Goal: Information Seeking & Learning: Learn about a topic

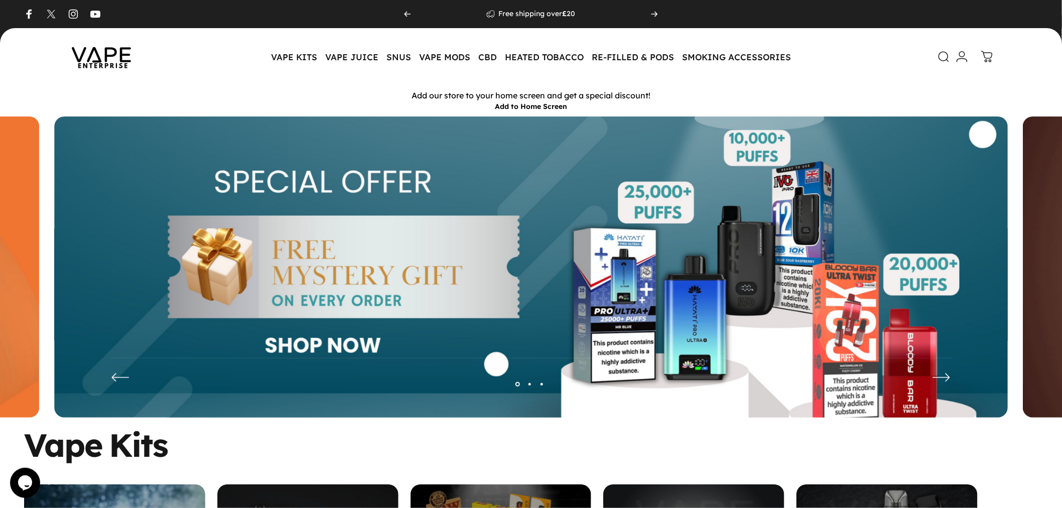
click at [946, 57] on icon at bounding box center [944, 57] width 12 height 12
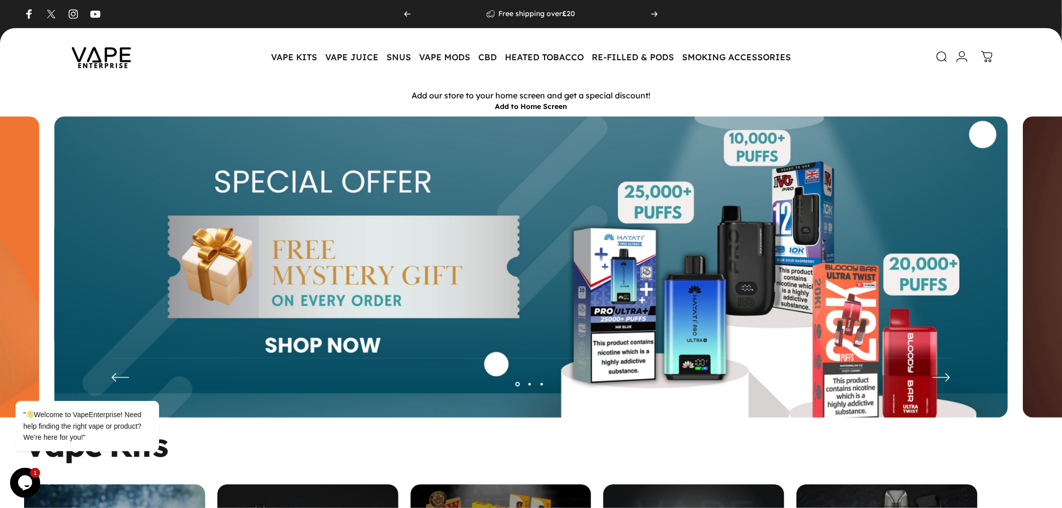
click at [943, 58] on icon at bounding box center [942, 57] width 12 height 12
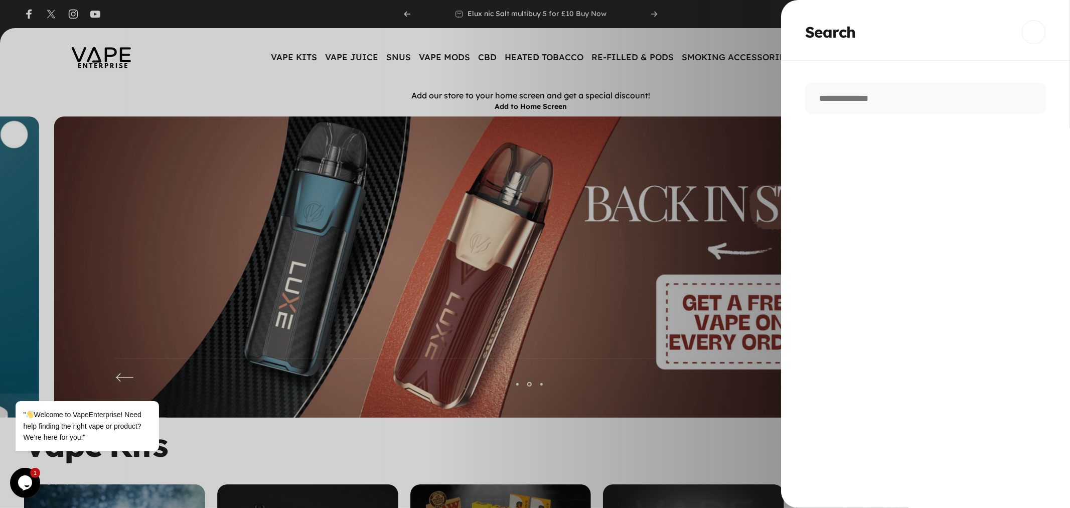
click at [1039, 26] on button "Close" at bounding box center [1034, 32] width 24 height 24
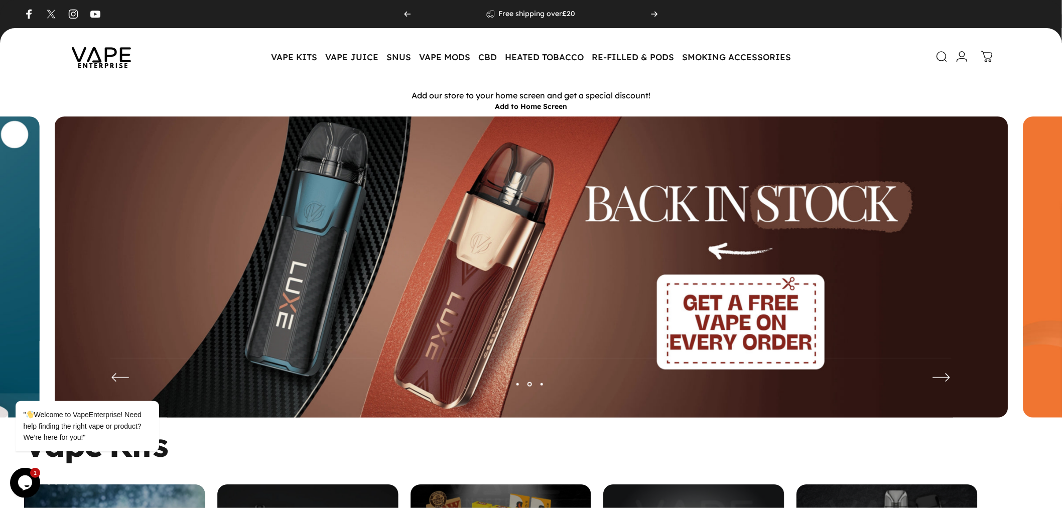
click at [944, 57] on icon at bounding box center [942, 57] width 12 height 12
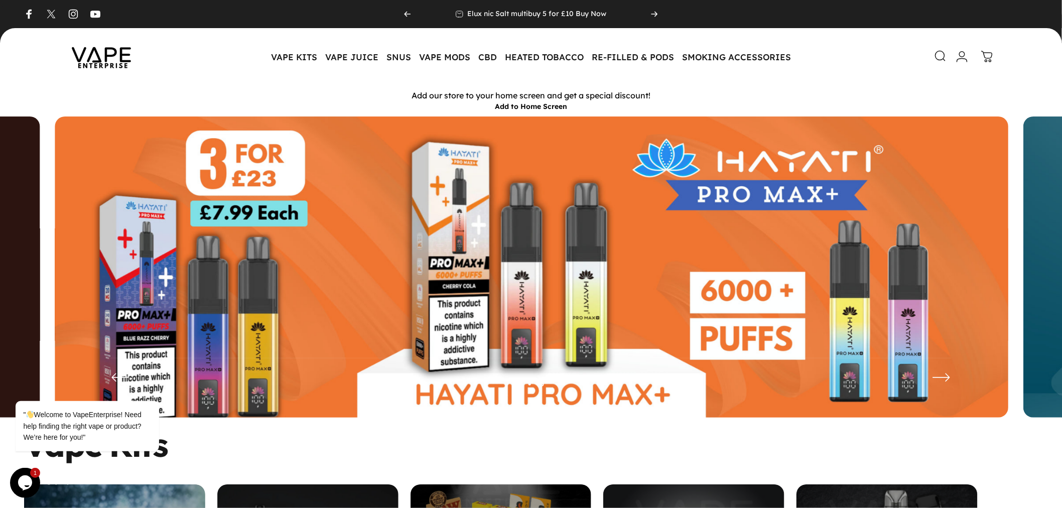
click at [942, 53] on icon at bounding box center [940, 56] width 12 height 12
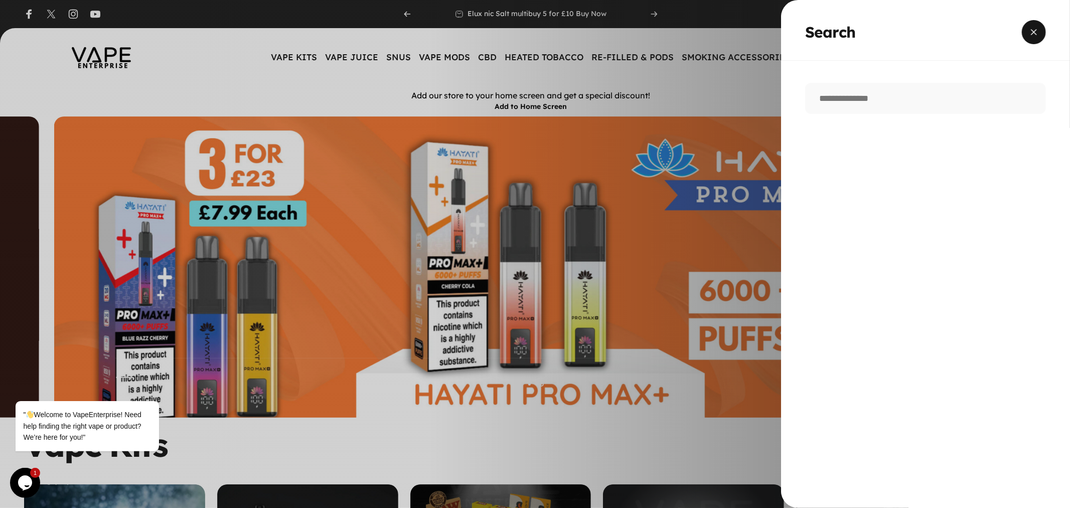
click at [1040, 35] on span "Close" at bounding box center [1034, 23] width 36 height 48
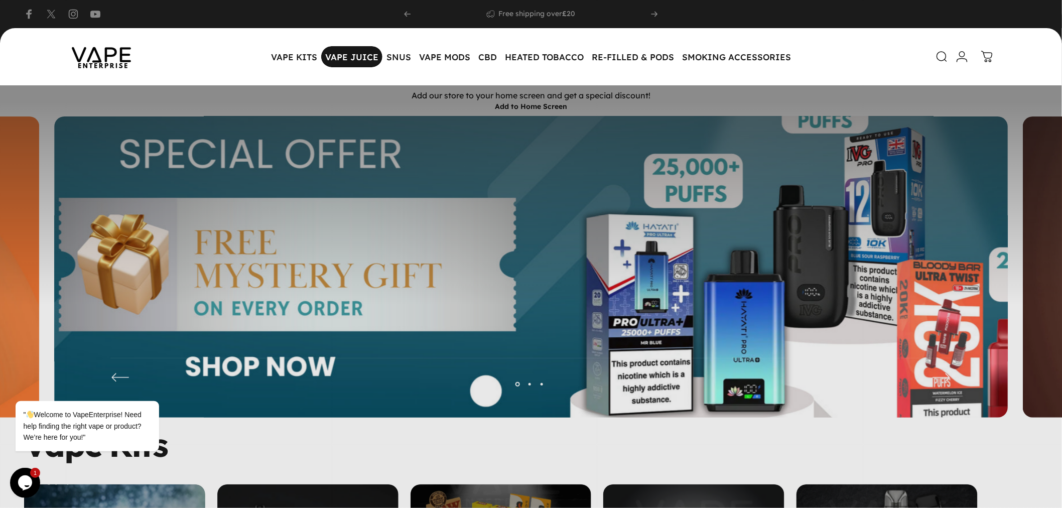
click at [350, 58] on magnet-element "VAPE JUICE VAPE JUICE" at bounding box center [351, 56] width 61 height 21
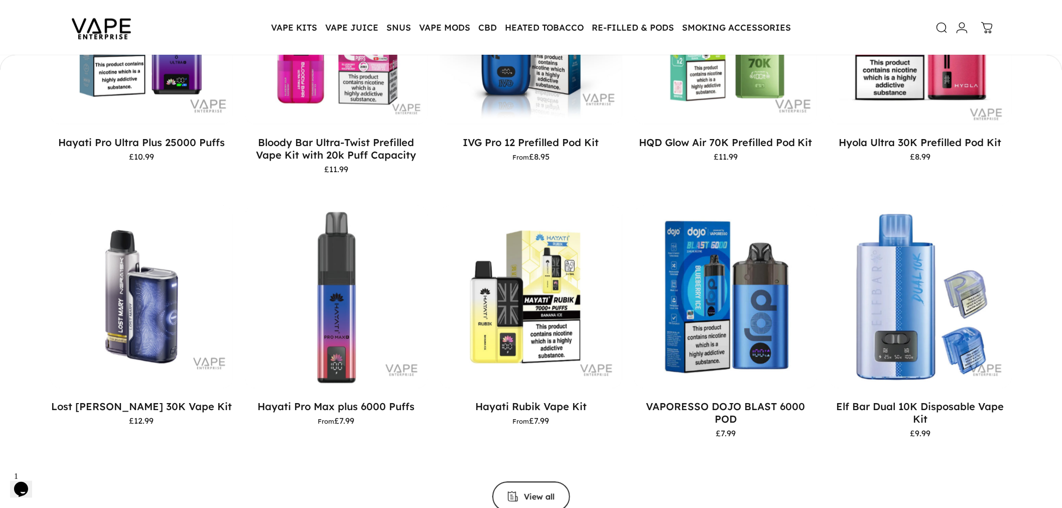
scroll to position [890, 0]
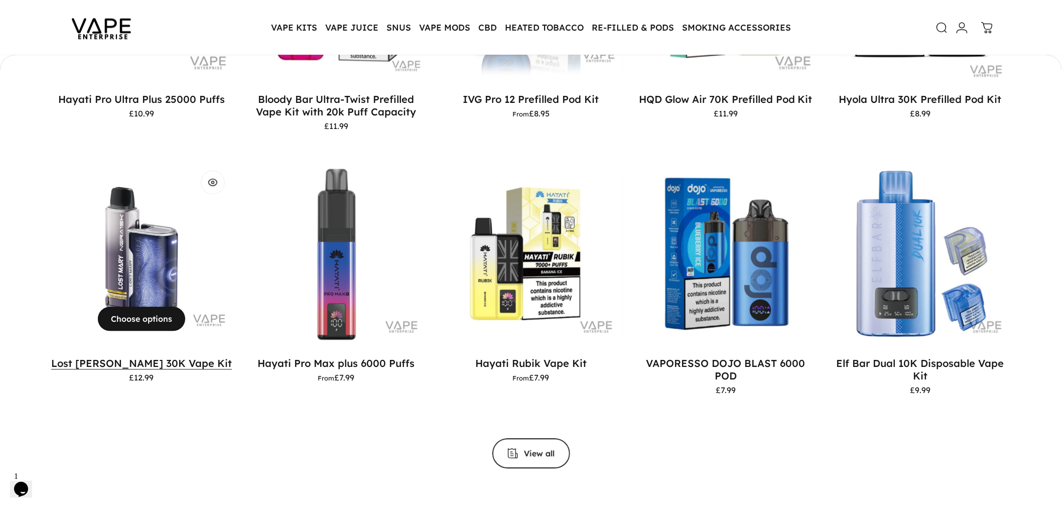
drag, startPoint x: 45, startPoint y: 363, endPoint x: 176, endPoint y: 358, distance: 130.6
click at [171, 355] on div "Best Sellers Big Puff Small Puff Vape Juice Nicotine Pouches Starter Vape Kit S…" at bounding box center [531, 134] width 1062 height 667
copy link "Lost Mary Nera 30K"
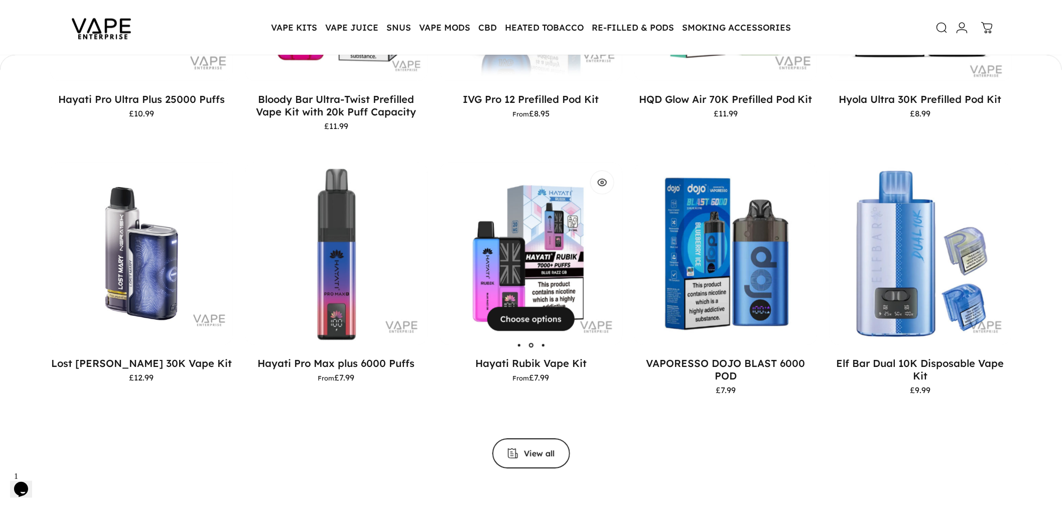
click at [512, 252] on img "Hayati Rubik Vape Kit" at bounding box center [531, 253] width 183 height 183
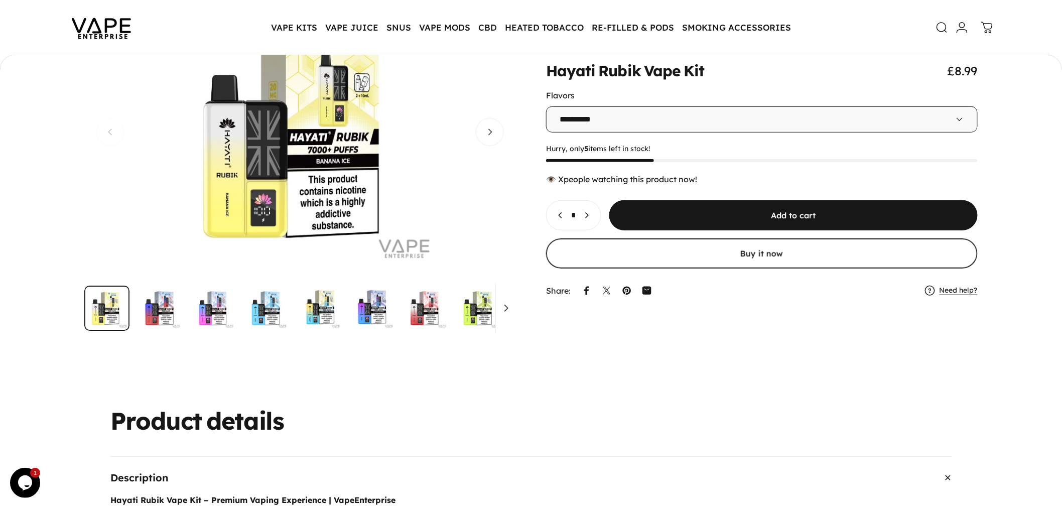
click at [499, 304] on img "Go to item" at bounding box center [479, 308] width 45 height 45
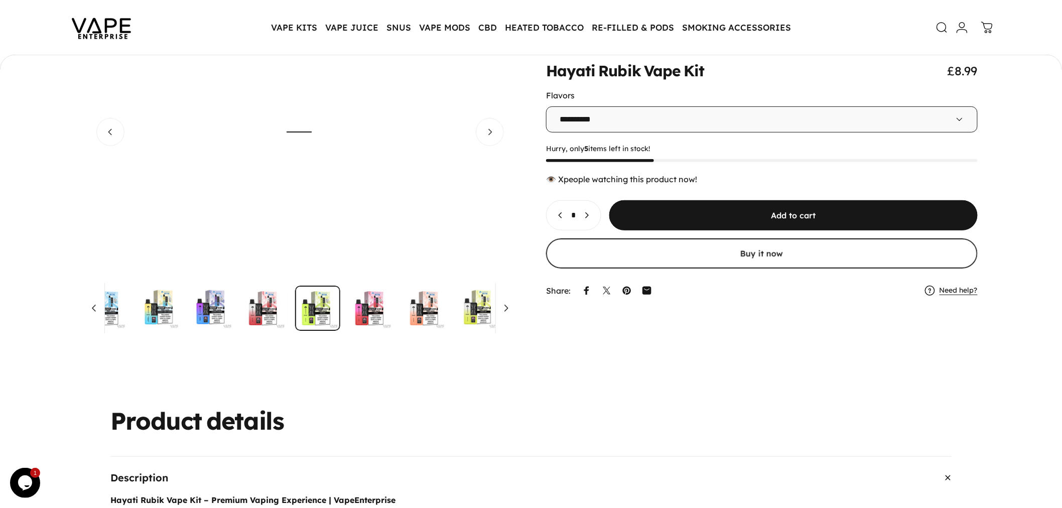
scroll to position [0, 179]
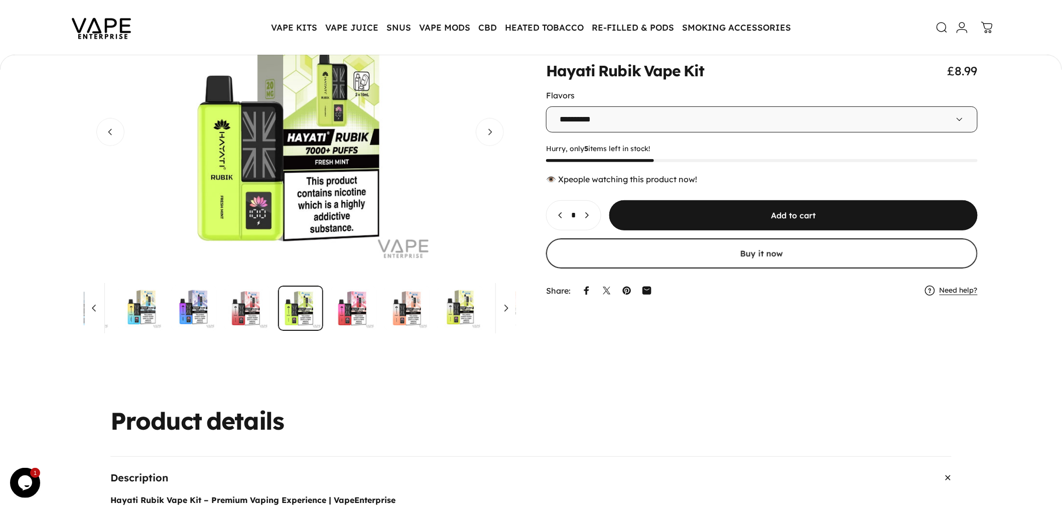
click at [452, 313] on img "Go to item" at bounding box center [460, 308] width 45 height 45
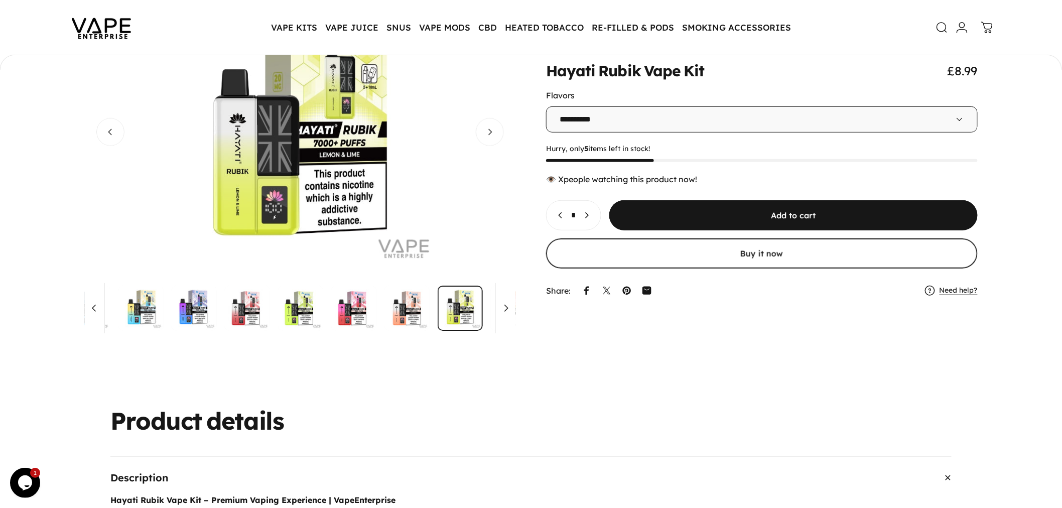
scroll to position [0, 4317]
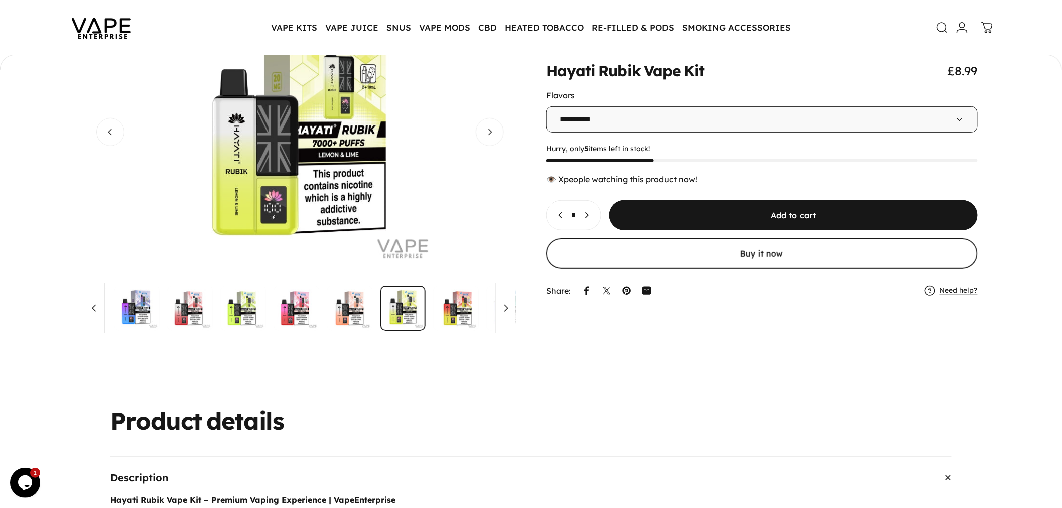
click at [347, 314] on media-dots "Gallery Viewer" at bounding box center [300, 308] width 432 height 45
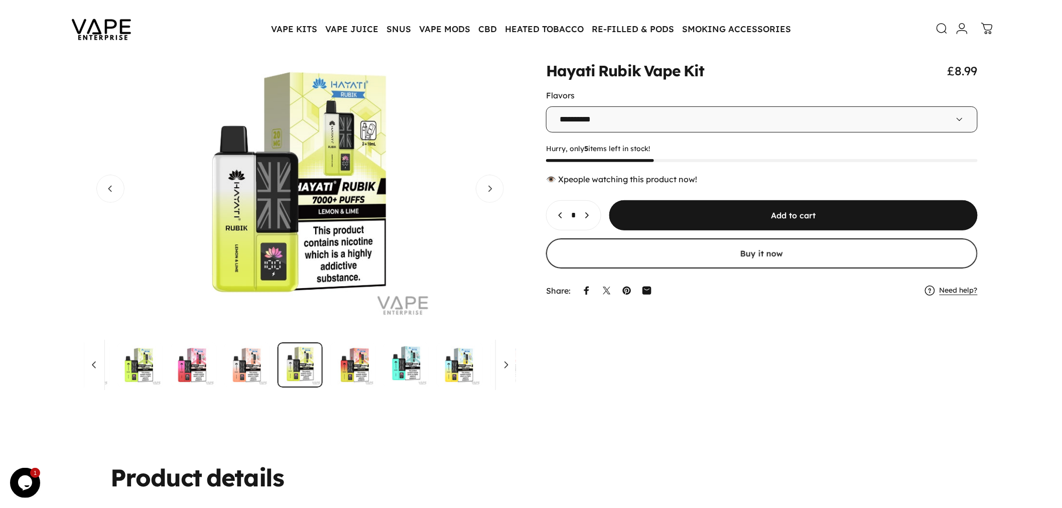
scroll to position [84, 0]
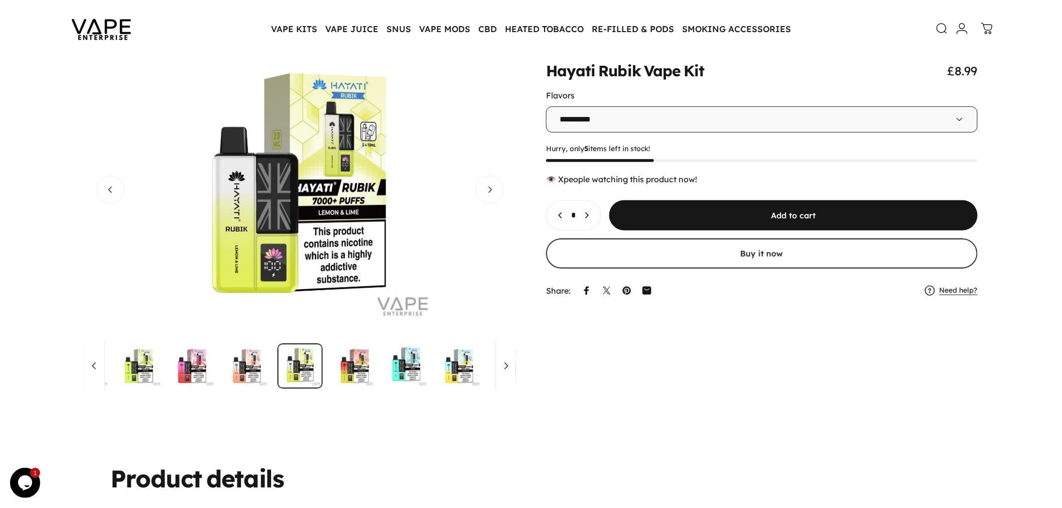
click at [367, 365] on img "Go to item" at bounding box center [353, 365] width 45 height 45
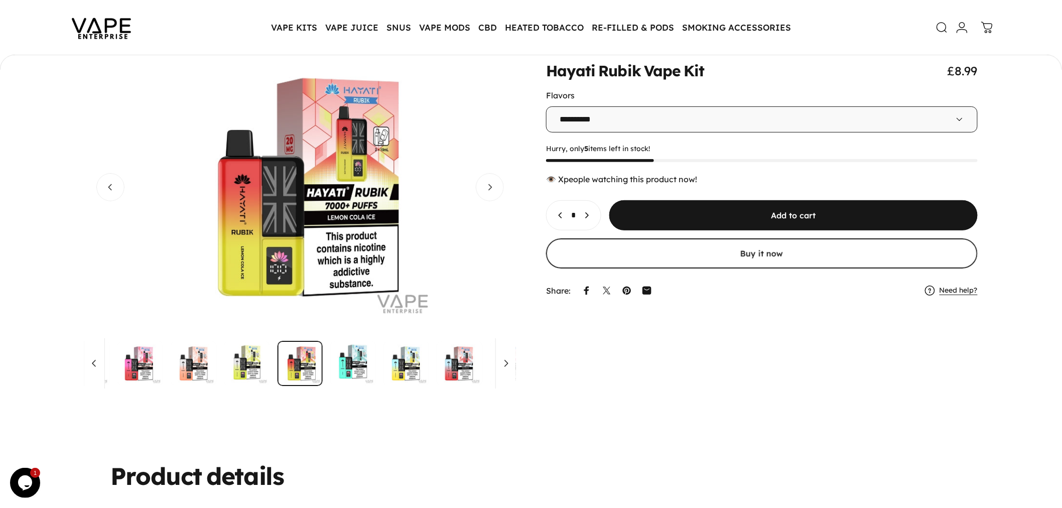
click at [474, 364] on img "Go to item" at bounding box center [459, 363] width 45 height 45
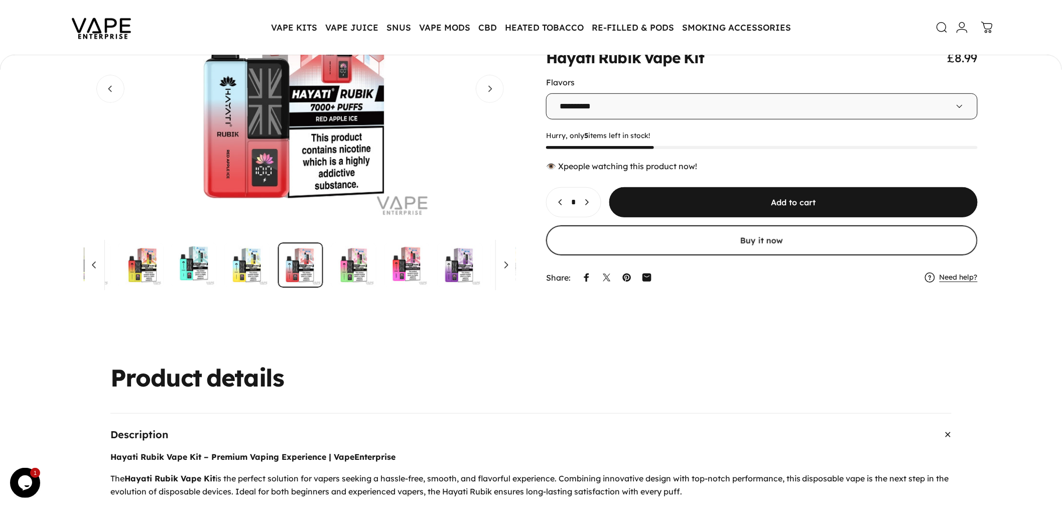
scroll to position [307, 0]
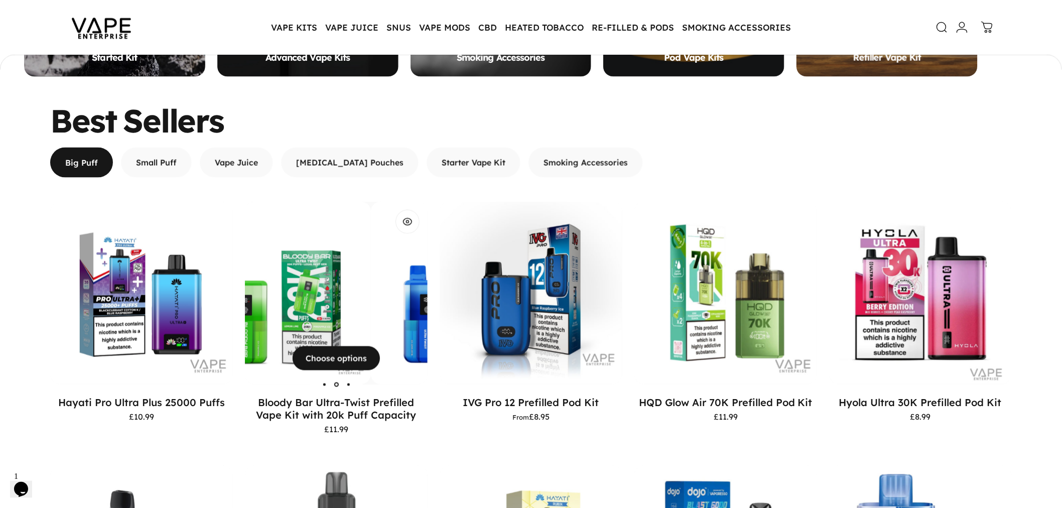
scroll to position [921, 0]
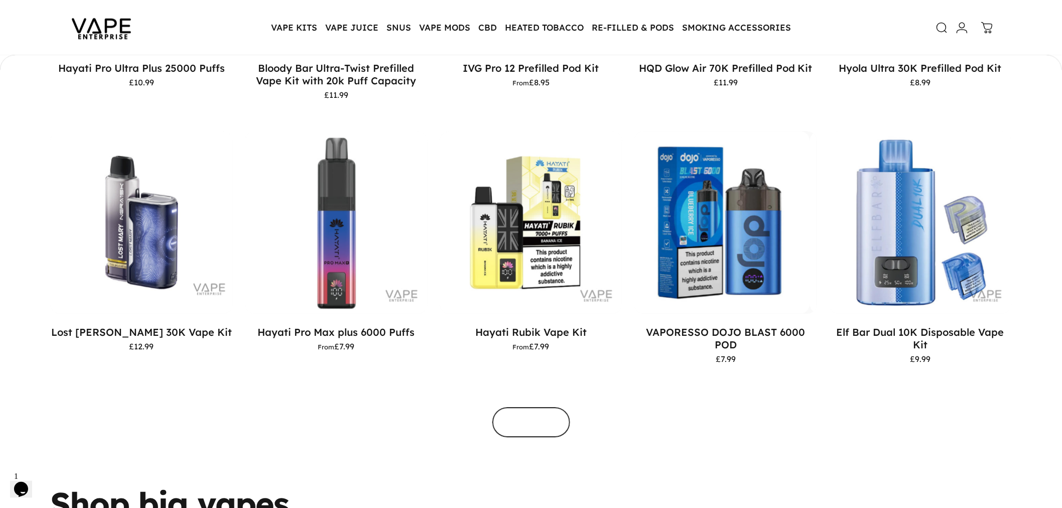
click at [532, 407] on span "View all products in the Big Puff Vapes collection" at bounding box center [531, 377] width 117 height 60
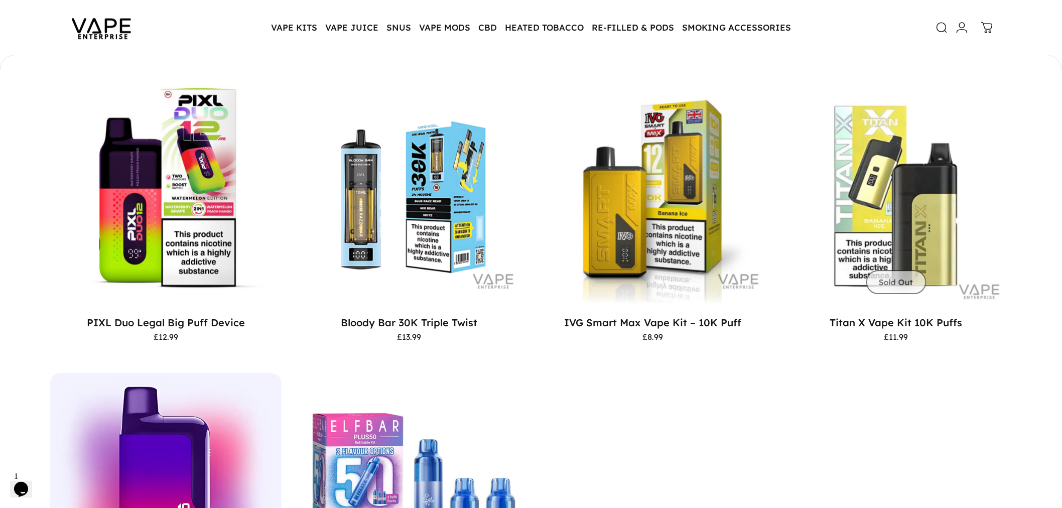
scroll to position [1143, 0]
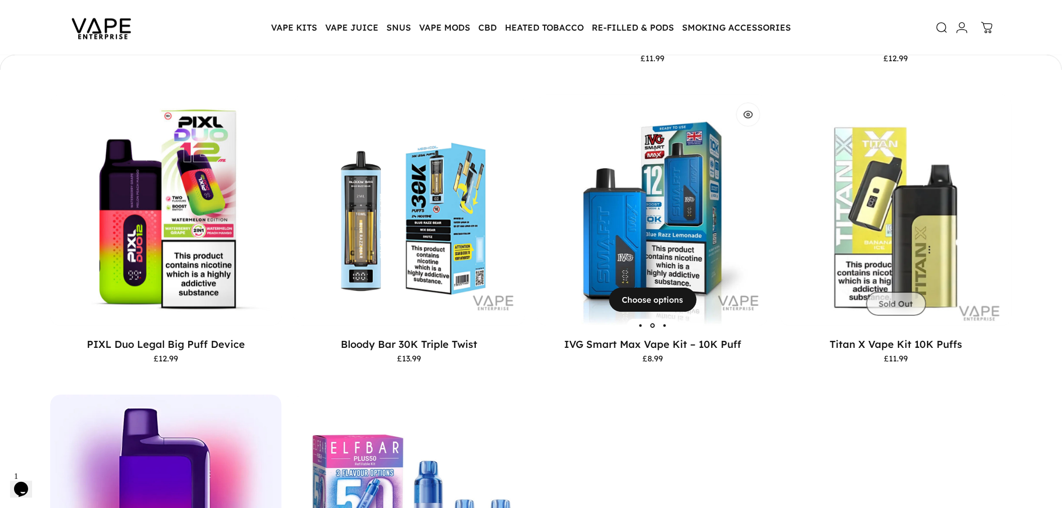
click at [631, 199] on img "IVG Smart Max Vape Kit – 10K Puff" at bounding box center [652, 209] width 231 height 231
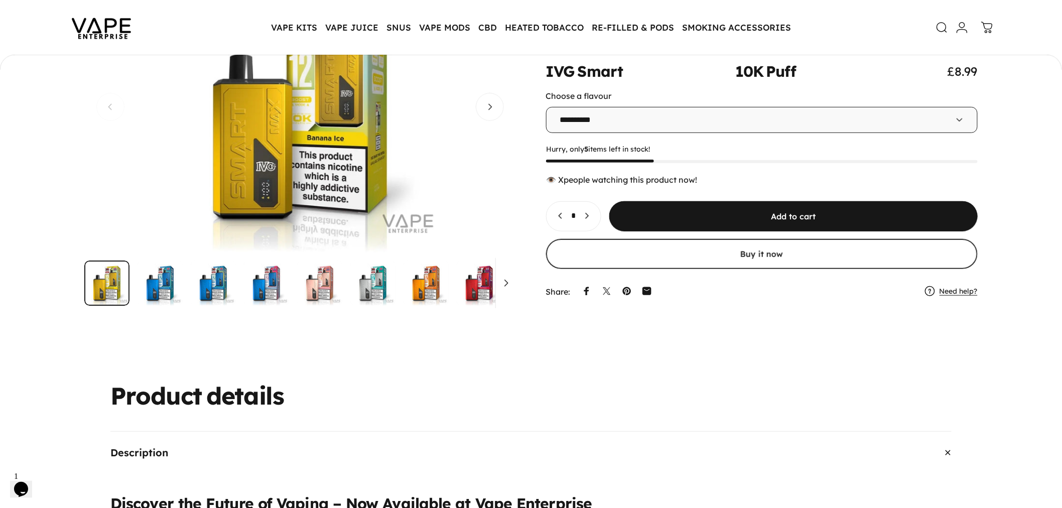
click at [475, 283] on img "Go to item" at bounding box center [479, 282] width 45 height 45
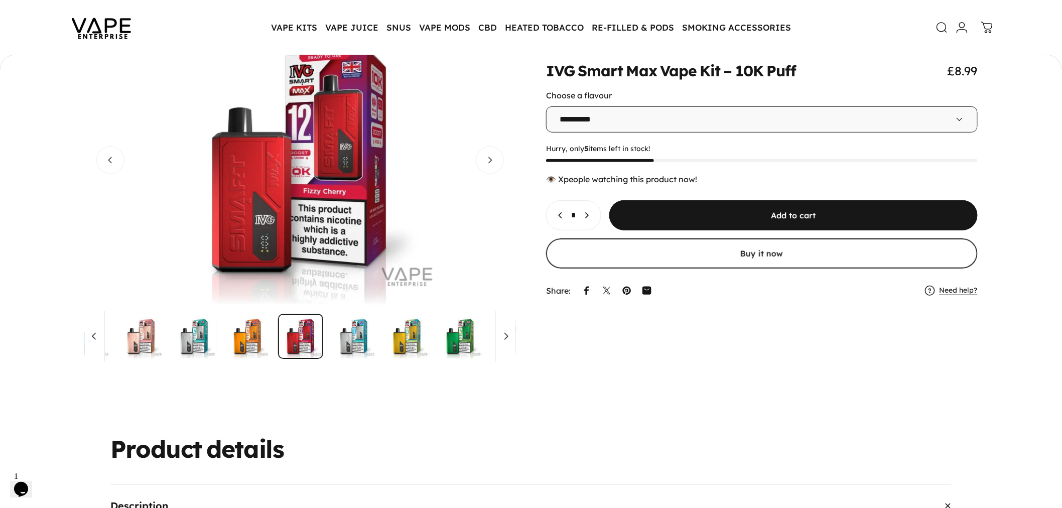
scroll to position [108, 0]
